Goal: Transaction & Acquisition: Download file/media

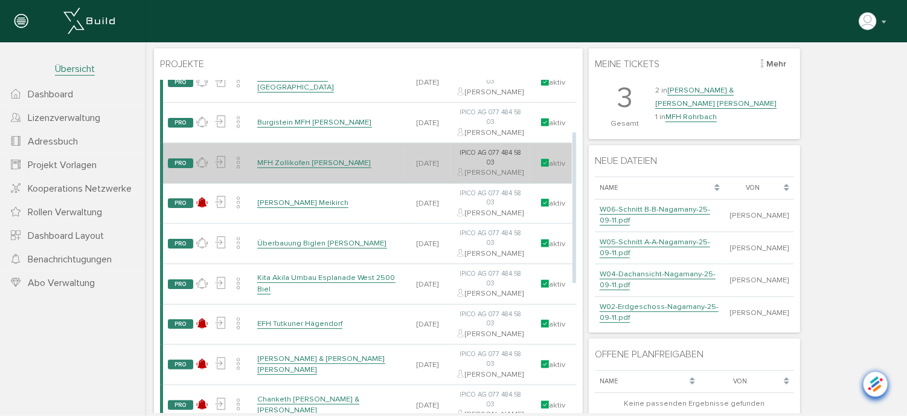
click at [316, 167] on link "MFH Zollikofen [PERSON_NAME]" at bounding box center [314, 162] width 114 height 10
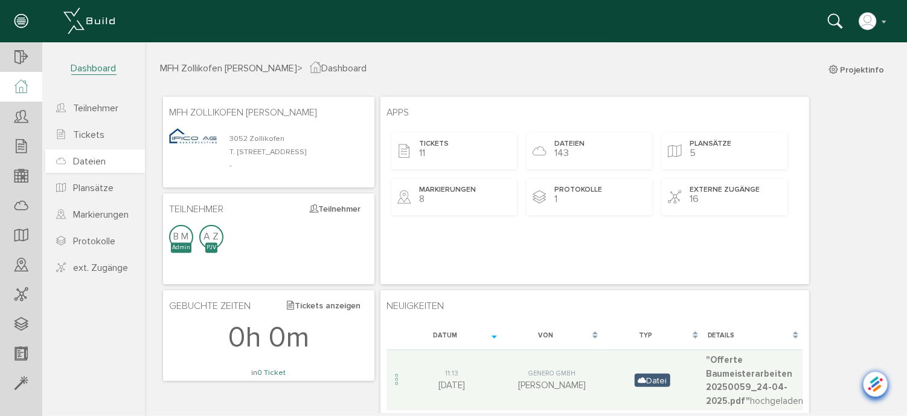
click at [97, 157] on span "Dateien" at bounding box center [89, 161] width 33 height 12
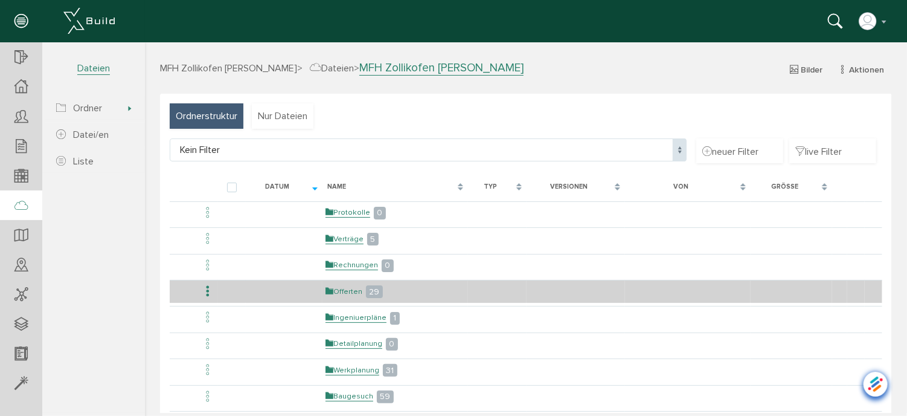
click at [336, 289] on link "Offerten" at bounding box center [343, 291] width 37 height 10
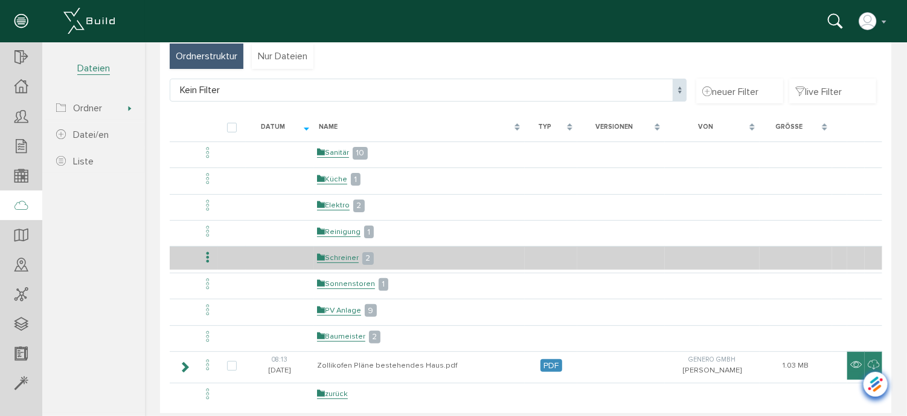
scroll to position [60, 0]
click at [352, 248] on td "Schreiner 2" at bounding box center [418, 256] width 211 height 23
click at [344, 254] on link "Schreiner" at bounding box center [337, 256] width 42 height 10
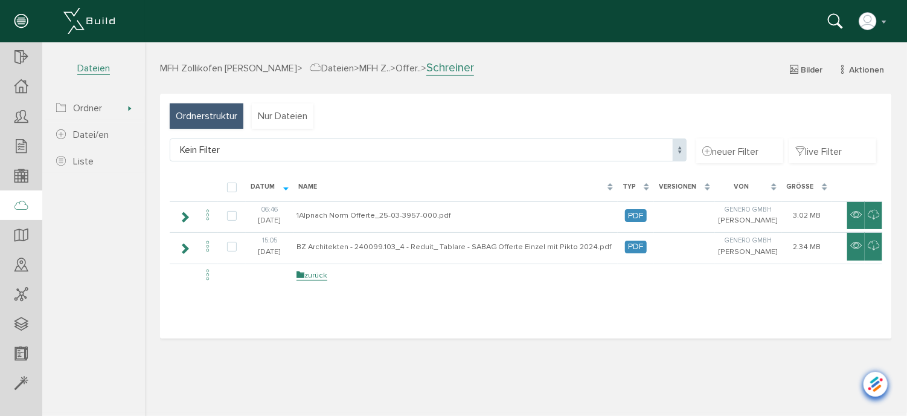
scroll to position [0, 0]
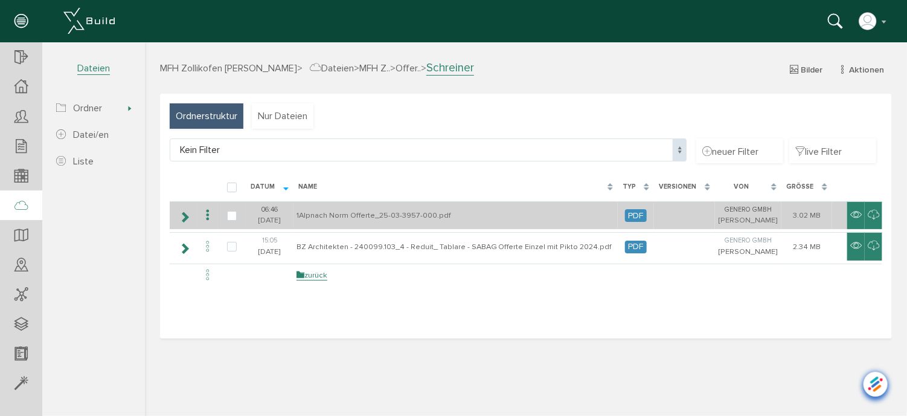
click at [208, 215] on icon at bounding box center [207, 215] width 14 height 16
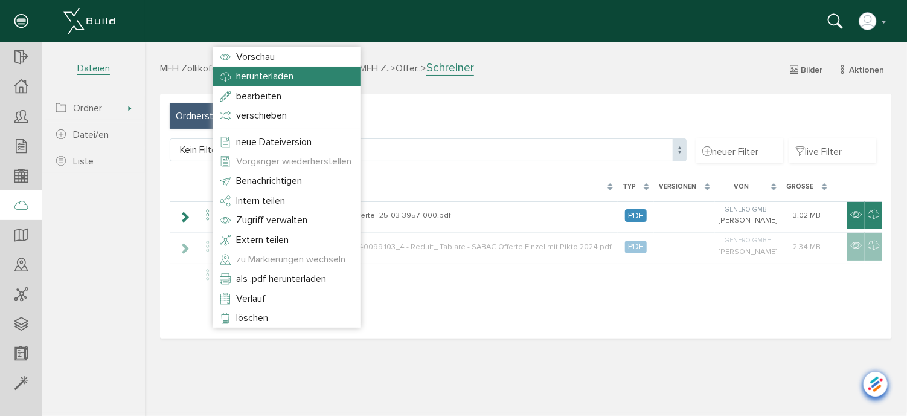
click at [263, 77] on span "herunterladen" at bounding box center [264, 75] width 57 height 12
